Goal: Communication & Community: Answer question/provide support

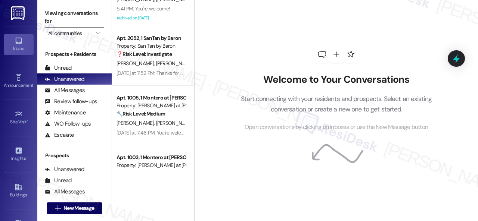
scroll to position [309, 0]
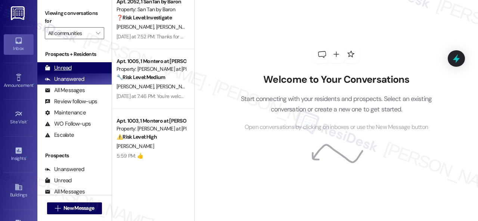
click at [65, 68] on div "Unread" at bounding box center [58, 68] width 27 height 8
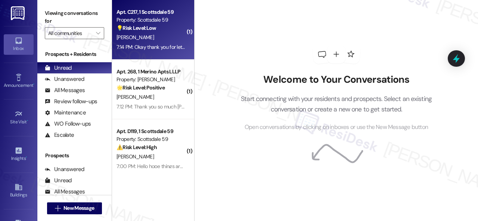
click at [168, 38] on div "A. Hicks" at bounding box center [151, 37] width 71 height 9
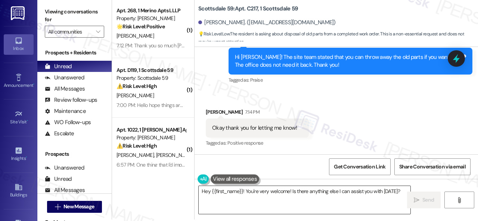
scroll to position [2, 0]
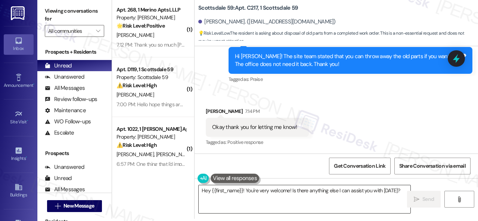
click at [307, 191] on textarea "Hey {{first_name}}! You're very welcome! Is there anything else I can assist yo…" at bounding box center [305, 200] width 212 height 28
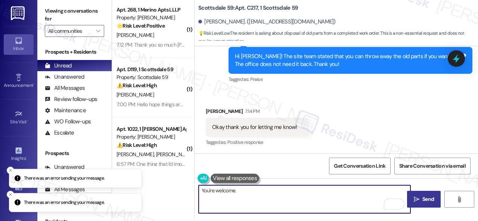
type textarea "You're welcome."
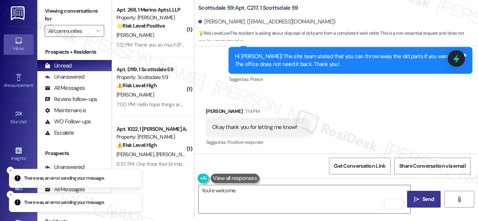
click at [431, 196] on span "Send" at bounding box center [428, 200] width 12 height 8
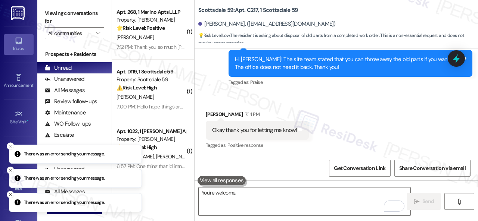
scroll to position [935, 0]
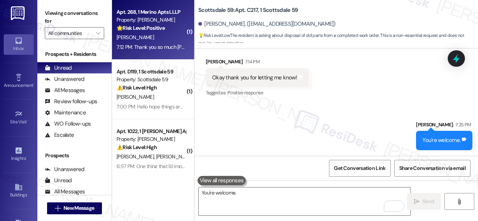
click at [172, 41] on div "A. Jaramillo" at bounding box center [151, 37] width 71 height 9
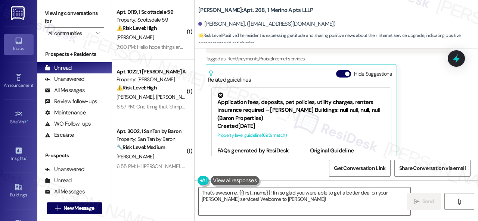
scroll to position [736, 0]
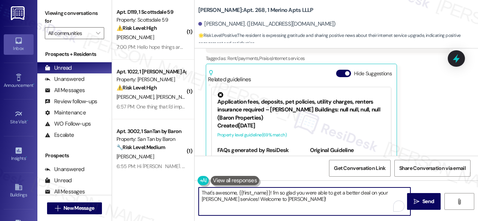
drag, startPoint x: 299, startPoint y: 199, endPoint x: 223, endPoint y: 200, distance: 75.8
click at [223, 200] on textarea "That's awesome, {{first_name}}! I'm so glad you were able to get a better deal …" at bounding box center [305, 202] width 212 height 28
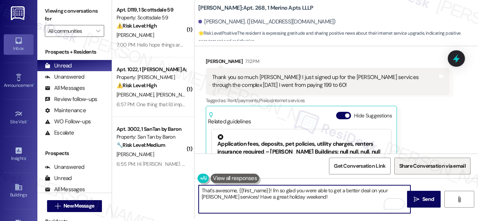
scroll to position [698, 0]
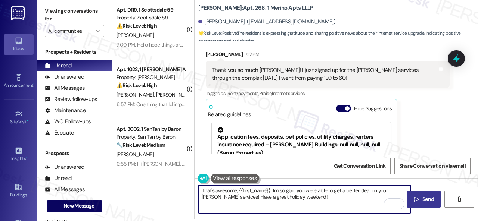
type textarea "That's awesome, {{first_name}}! I'm so glad you were able to get a better deal …"
click at [416, 201] on icon "" at bounding box center [417, 200] width 6 height 6
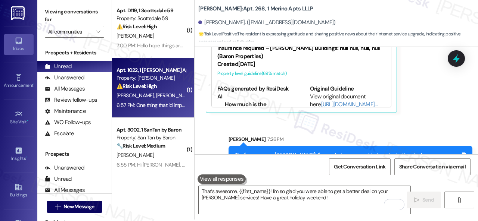
scroll to position [2, 0]
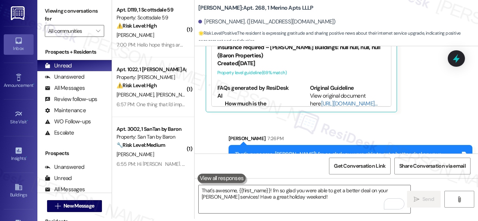
click at [152, 38] on div "S. Workman" at bounding box center [151, 35] width 71 height 9
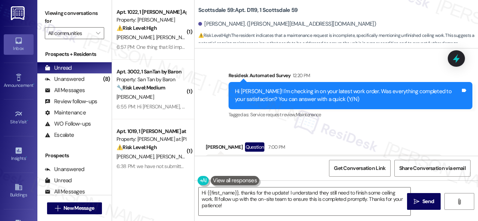
scroll to position [315, 0]
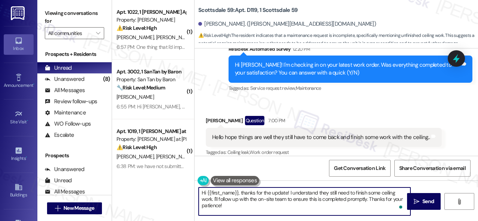
drag, startPoint x: 286, startPoint y: 199, endPoint x: 287, endPoint y: 204, distance: 5.4
click at [287, 204] on textarea "Hi {{first_name}}, thanks for the update! I understand they still need to finis…" at bounding box center [305, 202] width 212 height 28
drag, startPoint x: 242, startPoint y: 195, endPoint x: 186, endPoint y: 193, distance: 56.0
click at [186, 193] on div "( 1 ) Apt. 1022, 1 Dana Park Apts LLC Property: Dana Park ⚠️ Risk Level: High T…" at bounding box center [295, 110] width 366 height 221
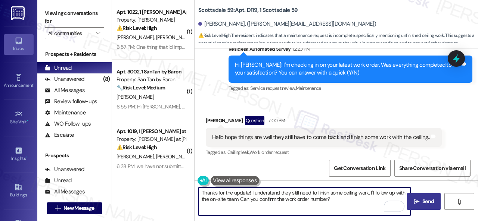
type textarea "Thanks for the update! I understand they still need to finish some ceiling work…"
click at [422, 202] on span "Send" at bounding box center [428, 202] width 12 height 8
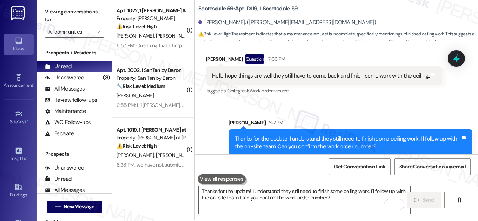
scroll to position [2, 0]
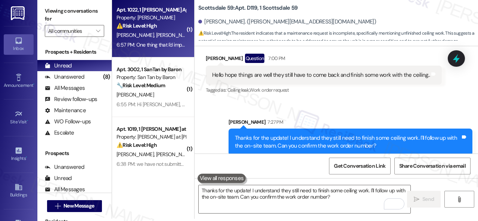
click at [165, 37] on div "M. Camacho D. Vega" at bounding box center [151, 35] width 71 height 9
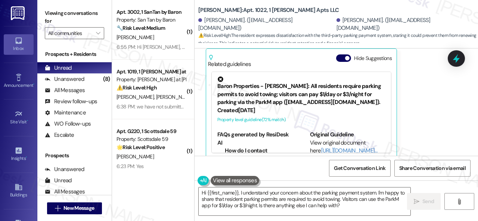
scroll to position [218, 0]
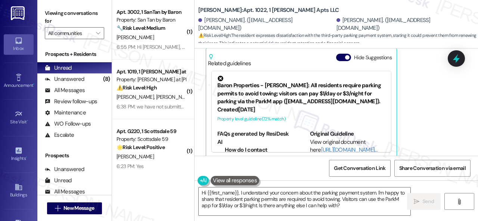
click at [428, 124] on div "Daniel Vega 6:57 PM One thing that I'd improve is the 3rd party pay for parking…" at bounding box center [328, 78] width 244 height 159
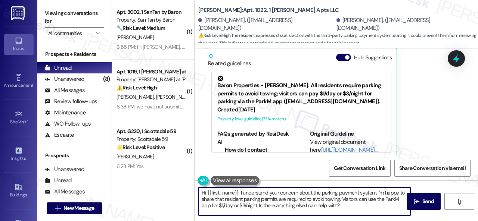
drag, startPoint x: 267, startPoint y: 192, endPoint x: 190, endPoint y: 192, distance: 76.9
click at [189, 192] on div "( 1 ) Apt. 3002, 1 SanTan by Baron Property: San Tan by Baron 🔧 Risk Level: Med…" at bounding box center [295, 110] width 366 height 221
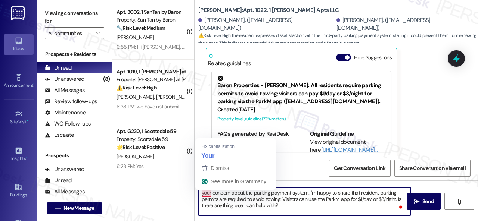
click at [202, 194] on textarea "your concern about the parking payment system. I'm happy to share that resident…" at bounding box center [305, 202] width 212 height 28
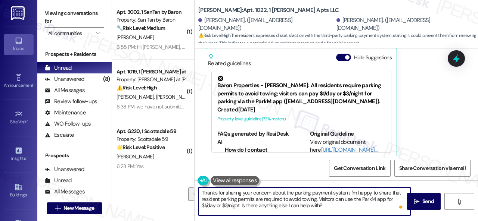
drag, startPoint x: 201, startPoint y: 199, endPoint x: 327, endPoint y: 206, distance: 126.7
click at [327, 206] on textarea "Thanks for sharing your concern about the parking payment system. I'm happy to …" at bounding box center [305, 202] width 212 height 28
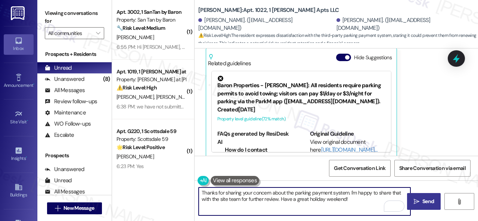
type textarea "Thanks for sharing your concern about the parking payment system. I'm happy to …"
click at [422, 202] on span "Send" at bounding box center [428, 202] width 12 height 8
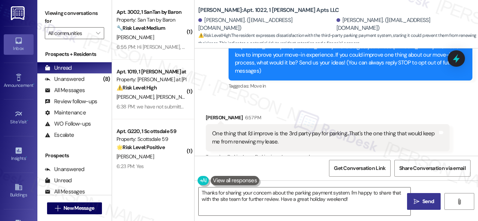
scroll to position [91, 0]
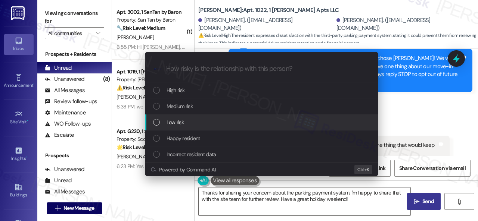
click at [178, 126] on span "Low risk" at bounding box center [175, 122] width 17 height 8
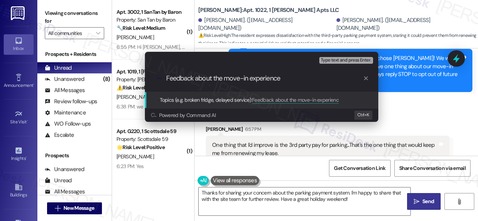
type input "Feedback about the move-in experience."
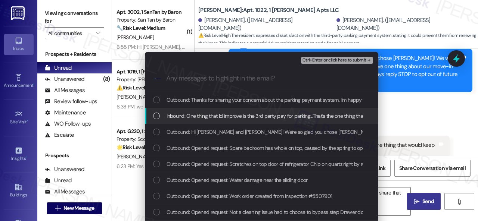
click at [204, 118] on span "Inbound: One thing that I'd improve is the 3rd party pay for parking...That's t…" at bounding box center [310, 116] width 287 height 8
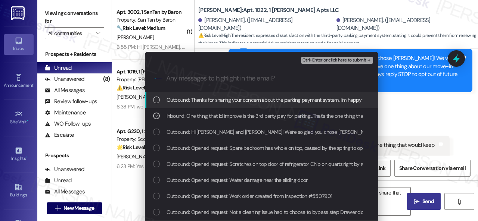
click at [311, 59] on span "Ctrl+Enter or click here to submit" at bounding box center [334, 60] width 64 height 5
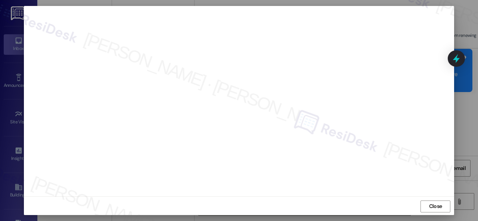
scroll to position [9, 0]
click at [441, 203] on span "Close" at bounding box center [435, 206] width 16 height 8
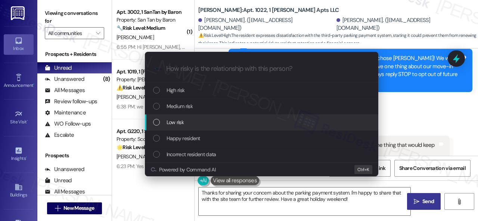
drag, startPoint x: 178, startPoint y: 124, endPoint x: 202, endPoint y: 107, distance: 29.0
click at [178, 124] on span "Low risk" at bounding box center [175, 122] width 17 height 8
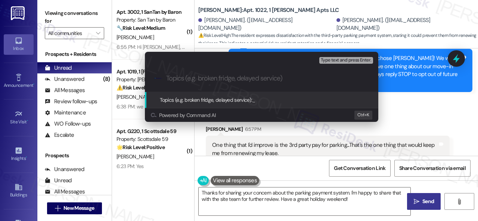
paste input "Feedback about the move-in experience."
type input "Feedback about the move-in experience."
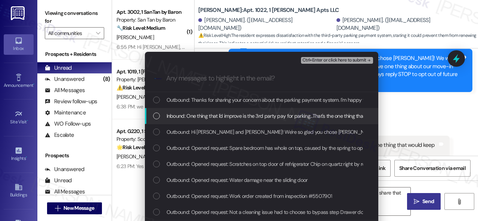
click at [187, 115] on span "Inbound: One thing that I'd improve is the 3rd party pay for parking...That's t…" at bounding box center [310, 116] width 287 height 8
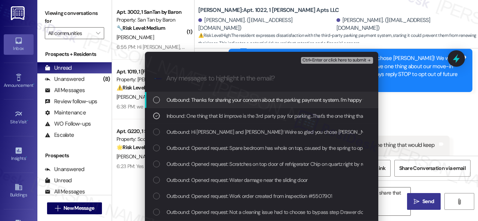
click at [310, 61] on span "Ctrl+Enter or click here to submit" at bounding box center [334, 60] width 64 height 5
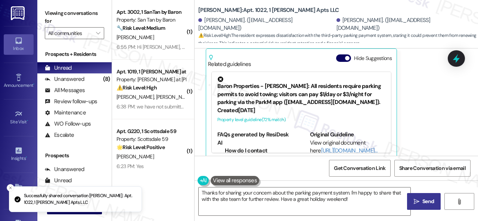
scroll to position [289, 0]
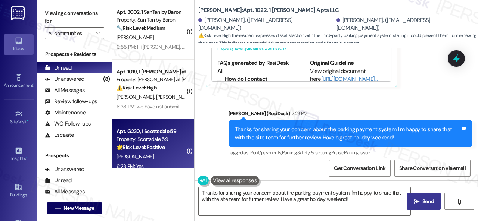
click at [160, 158] on div "T. Richards" at bounding box center [151, 156] width 71 height 9
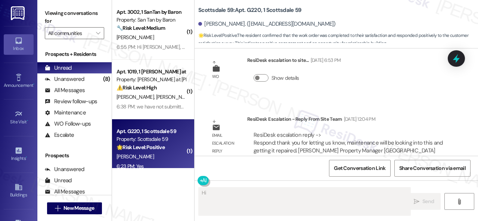
scroll to position [1449, 0]
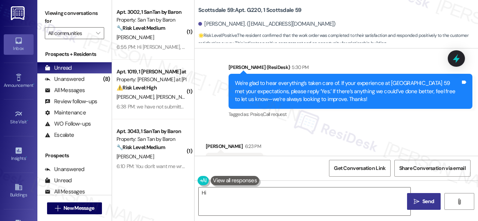
click at [209, 126] on div "Received via SMS Terri Richards 6:23 PM Yes Tags and notes Tagged as: Positive …" at bounding box center [336, 157] width 283 height 63
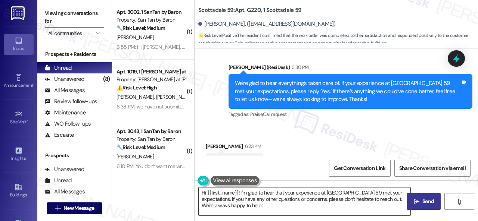
click at [227, 198] on textarea "Hi {{first_name}}! I'm glad to hear that your experience at Scottsdale 59 met y…" at bounding box center [305, 202] width 212 height 28
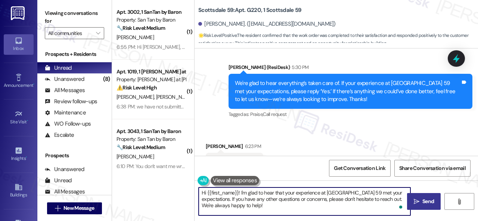
paste textarea "I'm glad you are satisfied with your home. Have you written a review for us bef…"
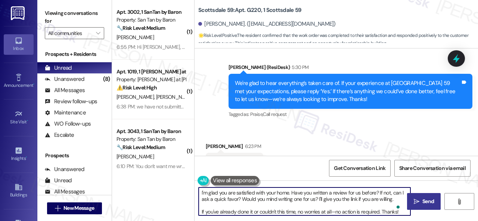
scroll to position [1, 0]
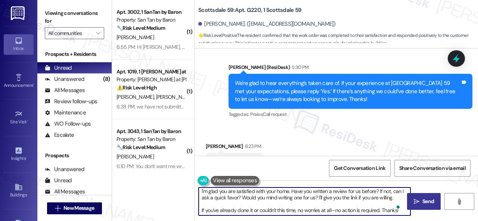
type textarea "I'm glad you are satisfied with your home. Have you written a review for us bef…"
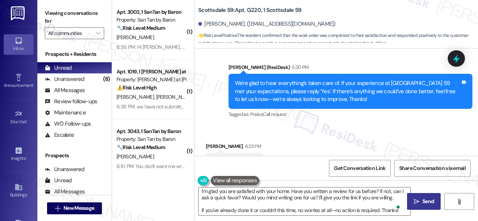
click at [423, 205] on span "Send" at bounding box center [428, 202] width 12 height 8
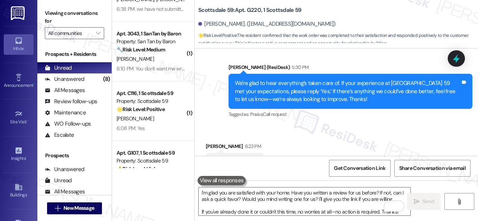
scroll to position [112, 0]
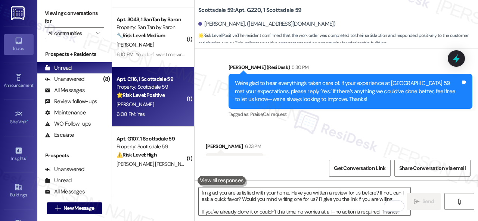
click at [158, 115] on div "6:08 PM: Yes 6:08 PM: Yes" at bounding box center [151, 114] width 71 height 9
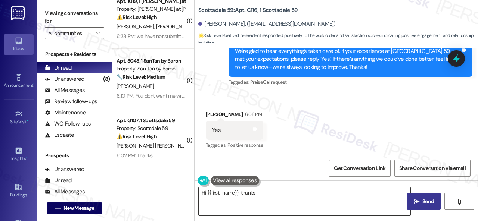
scroll to position [70, 0]
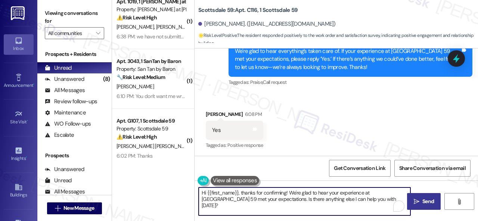
drag, startPoint x: 379, startPoint y: 199, endPoint x: 176, endPoint y: 182, distance: 203.4
click at [176, 182] on div "( 1 ) Apt. 3002, 1 SanTan by Baron Property: San Tan by Baron 🔧 Risk Level: Med…" at bounding box center [295, 110] width 366 height 221
paste textarea "I'm glad you are satisfied with your home. Have you written a review for us bef…"
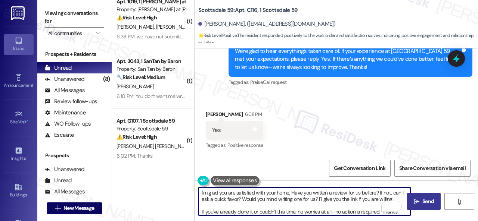
type textarea "I'm glad you are satisfied with your home. Have you written a review for us bef…"
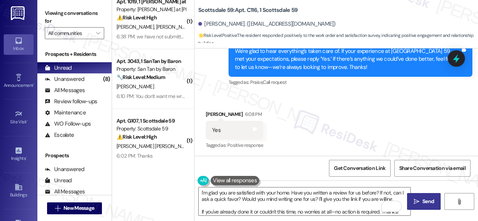
click at [423, 200] on span "Send" at bounding box center [428, 202] width 12 height 8
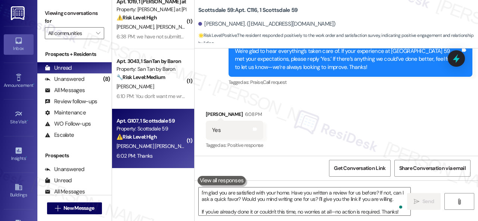
scroll to position [2, 0]
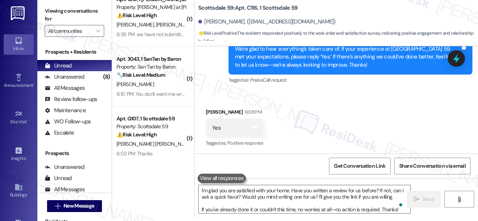
click at [160, 156] on div "6:02 PM: Thanks 6:02 PM: Thanks" at bounding box center [151, 153] width 71 height 9
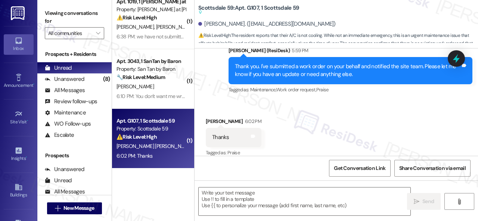
scroll to position [10, 0]
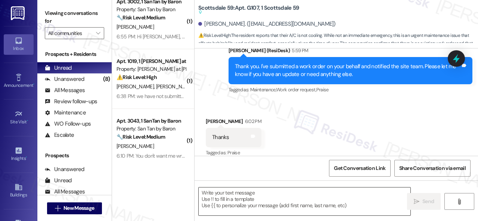
click at [251, 202] on textarea at bounding box center [305, 202] width 212 height 28
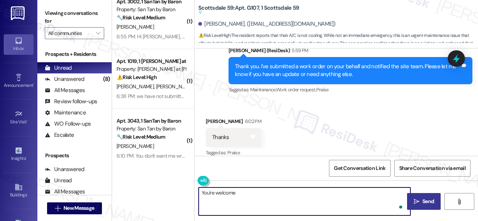
type textarea "You're welcome!"
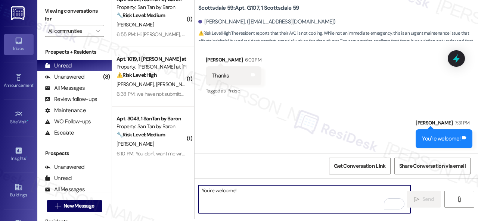
scroll to position [727, 0]
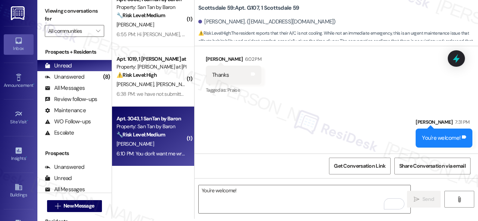
click at [150, 136] on strong "🔧 Risk Level: Medium" at bounding box center [140, 134] width 49 height 7
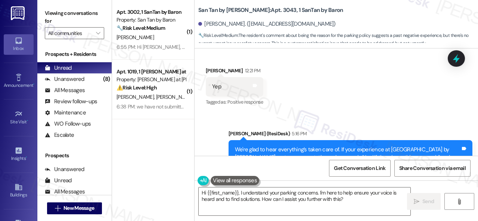
scroll to position [374, 0]
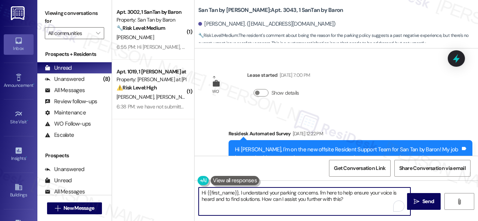
click at [161, 181] on div "( 1 ) Apt. 3002, 1 SanTan by Baron Property: San Tan by Baron 🔧 Risk Level: Med…" at bounding box center [295, 110] width 366 height 221
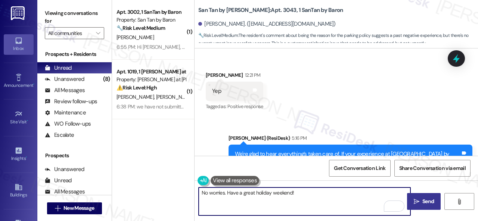
type textarea "No worries. Have a great holiday weekend!"
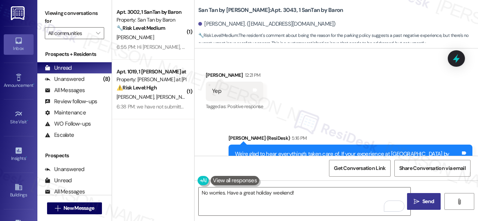
drag, startPoint x: 427, startPoint y: 198, endPoint x: 426, endPoint y: 201, distance: 3.9
click at [426, 201] on button " Send" at bounding box center [424, 201] width 34 height 17
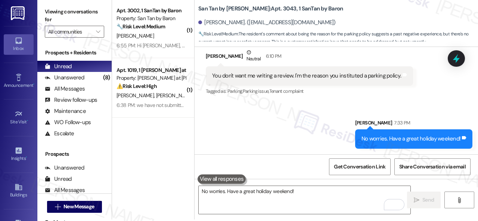
scroll to position [2, 0]
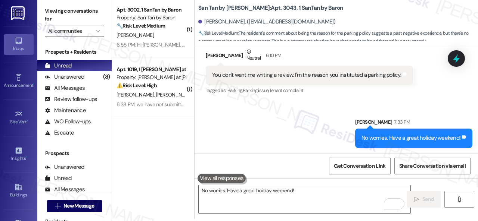
drag, startPoint x: 155, startPoint y: 92, endPoint x: 209, endPoint y: 89, distance: 54.2
click at [155, 91] on div "[PERSON_NAME] [PERSON_NAME] Del Rio" at bounding box center [151, 94] width 71 height 9
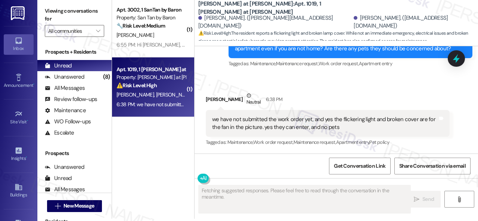
scroll to position [0, 0]
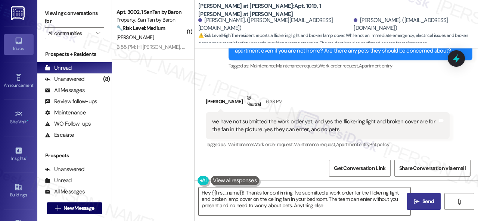
type textarea "Hey {{first_name}}! Thanks for confirming. I've submitted a work order for the …"
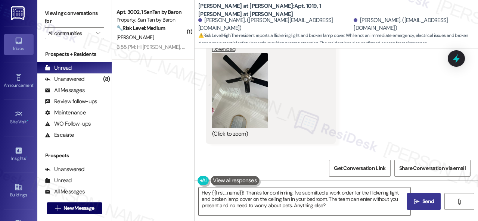
scroll to position [451, 0]
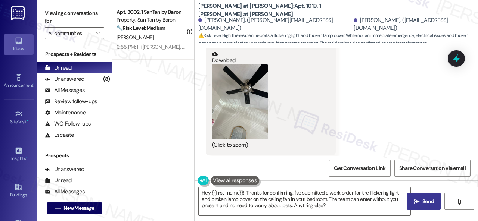
click at [247, 103] on button "Zoom image" at bounding box center [240, 102] width 56 height 75
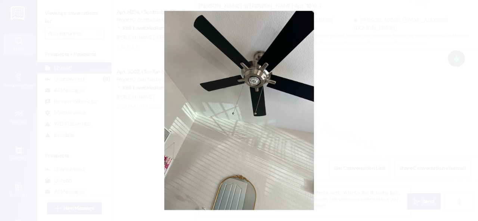
click at [289, 133] on button "Unzoom image" at bounding box center [239, 110] width 478 height 221
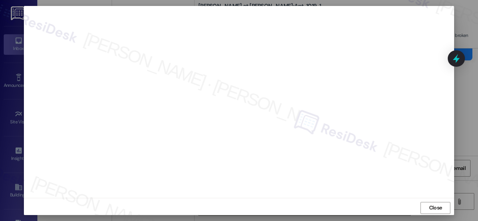
scroll to position [9, 0]
click at [432, 206] on span "Close" at bounding box center [435, 206] width 13 height 8
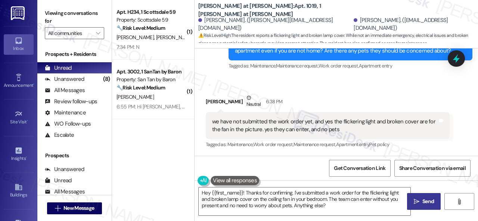
click at [391, 88] on div "Received via SMS [PERSON_NAME] Neutral 6:38 PM we have not submitted the work o…" at bounding box center [327, 122] width 255 height 68
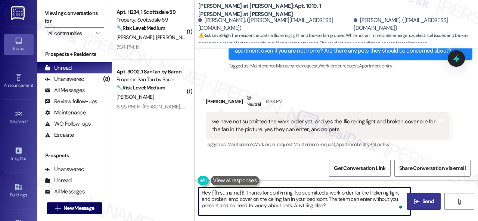
drag, startPoint x: 289, startPoint y: 196, endPoint x: 155, endPoint y: 166, distance: 137.3
click at [155, 166] on div "( 1 ) Apt. H234, 1 Scottsdale 59 Property: Scottsdale 59 🔧 Risk Level: Medium T…" at bounding box center [295, 110] width 366 height 221
paste textarea "Thank you. I've submitted a work order on your behalf and notified the site tea…"
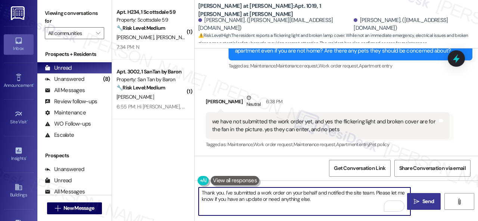
type textarea "Thank you. I've submitted a work order on your behalf and notified the site tea…"
click at [426, 206] on button " Send" at bounding box center [424, 201] width 34 height 17
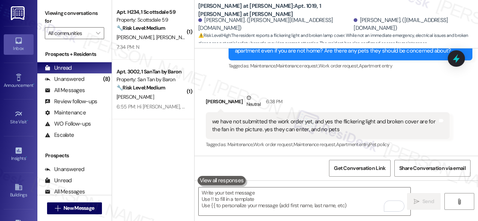
click at [220, 84] on div "Received via SMS [PERSON_NAME] Neutral 6:38 PM we have not submitted the work o…" at bounding box center [336, 116] width 283 height 79
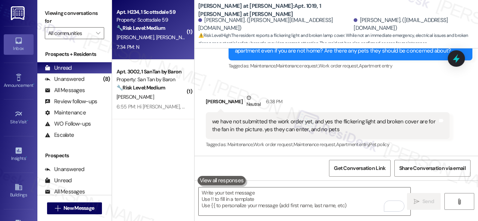
click at [163, 50] on div "7:34 PM: N 7:34 PM: N" at bounding box center [151, 47] width 71 height 9
type textarea "Fetching suggested responses. Please feel free to read through the conversation…"
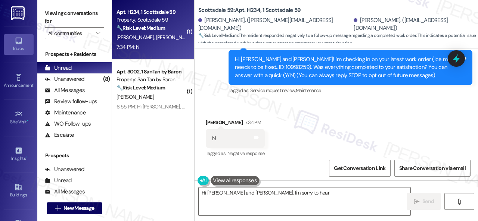
scroll to position [170, 0]
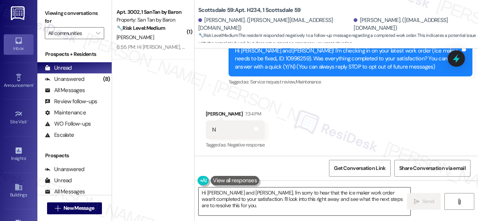
click at [239, 196] on textarea "Hi [PERSON_NAME] and [PERSON_NAME], I'm sorry to hear that the ice maker work o…" at bounding box center [305, 202] width 212 height 28
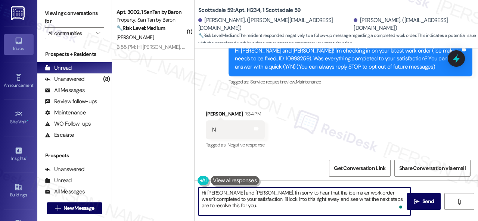
paste textarea "I'm sorry that the work order wasn't completed to your satisfaction. Can you pl…"
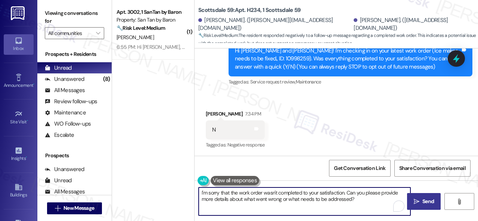
type textarea "I'm sorry that the work order wasn't completed to your satisfaction. Can you pl…"
click at [418, 204] on span " Send" at bounding box center [424, 202] width 24 height 8
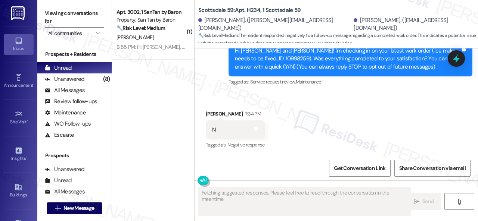
scroll to position [230, 0]
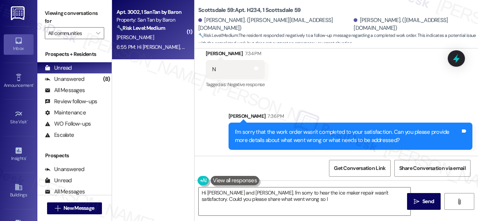
type textarea "Hi [PERSON_NAME] and [PERSON_NAME], I'm sorry to hear the ice maker repair wasn…"
click at [159, 42] on div "[PERSON_NAME]" at bounding box center [151, 37] width 71 height 9
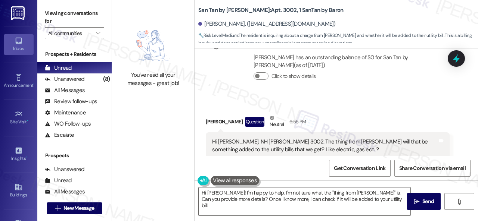
scroll to position [482, 0]
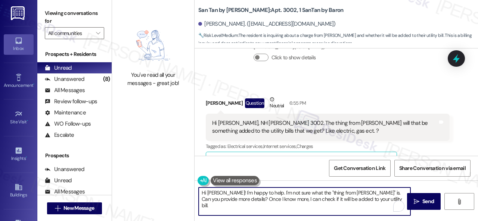
drag, startPoint x: 216, startPoint y: 194, endPoint x: 221, endPoint y: 192, distance: 5.7
click at [221, 192] on textarea "Hi [PERSON_NAME]! I'm happy to help. I'm not sure what the "thing from [PERSON_…" at bounding box center [305, 202] width 212 height 28
drag, startPoint x: 218, startPoint y: 192, endPoint x: 362, endPoint y: 198, distance: 143.5
click at [362, 198] on textarea "Hi [PERSON_NAME]! I'm happy to help. I'm not sure what the "thing from [PERSON_…" at bounding box center [305, 202] width 212 height 28
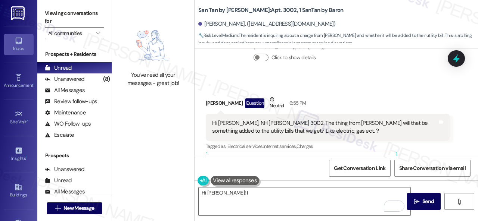
click at [386, 97] on div "[PERSON_NAME] Question Neutral 6:55 PM" at bounding box center [328, 105] width 244 height 18
click at [223, 194] on textarea "Hi [PERSON_NAME]! I" at bounding box center [305, 202] width 212 height 28
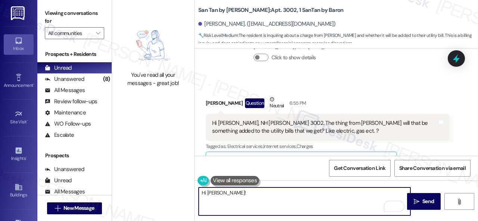
paste textarea "I will forward your inquiry to the site team and get back to you as soon as I r…"
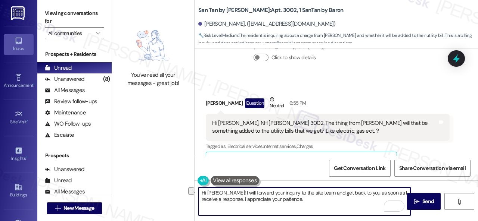
drag, startPoint x: 220, startPoint y: 194, endPoint x: 243, endPoint y: 194, distance: 22.8
click at [243, 194] on textarea "Hi [PERSON_NAME]! I will forward your inquiry to the site team and get back to …" at bounding box center [305, 202] width 212 height 28
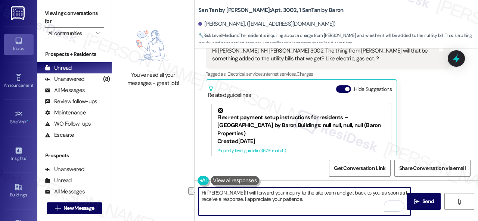
scroll to position [594, 0]
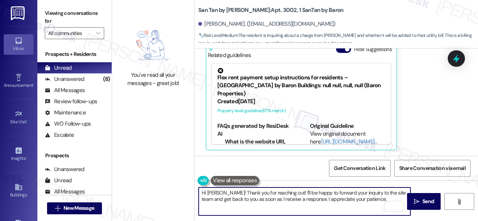
click at [338, 192] on textarea "Hi [PERSON_NAME]! Thank you for reaching out! I'll be happy to forward your inq…" at bounding box center [305, 202] width 212 height 28
click at [388, 199] on textarea "Hi [PERSON_NAME]! Thank you for reaching out! I'll be happy to forward your uti…" at bounding box center [305, 202] width 212 height 28
type textarea "Hi [PERSON_NAME]! Thank you for reaching out! I'll be happy to forward your uti…"
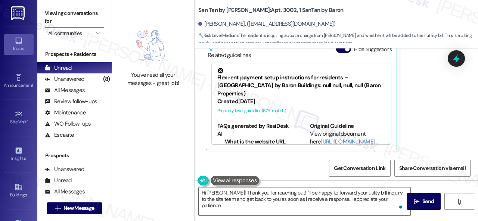
drag, startPoint x: 418, startPoint y: 205, endPoint x: 425, endPoint y: 178, distance: 27.8
click at [418, 205] on span " Send" at bounding box center [424, 202] width 24 height 8
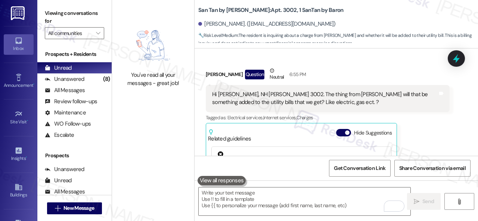
scroll to position [505, 0]
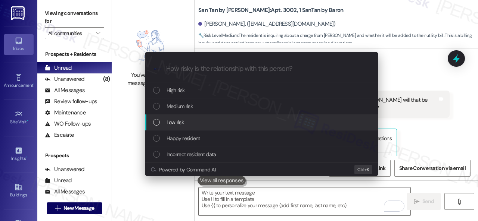
click at [174, 122] on span "Low risk" at bounding box center [175, 122] width 17 height 8
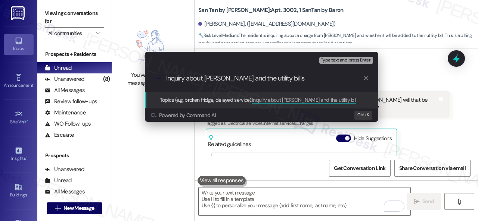
type input "Inquiry about [PERSON_NAME] and the utility bills."
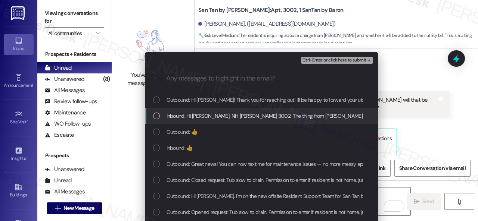
click at [196, 120] on span "Inbound: Hi [PERSON_NAME], NH [PERSON_NAME] 3002. The thing from [PERSON_NAME] …" at bounding box center [353, 116] width 373 height 8
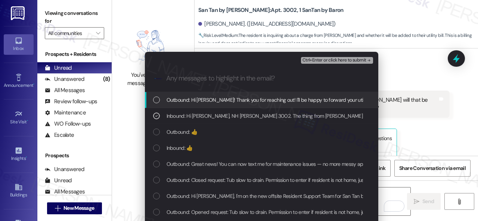
click at [324, 60] on span "Ctrl+Enter or click here to submit" at bounding box center [334, 60] width 64 height 5
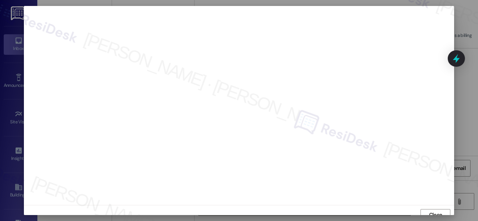
scroll to position [6, 0]
click at [429, 207] on span "Close" at bounding box center [435, 210] width 13 height 8
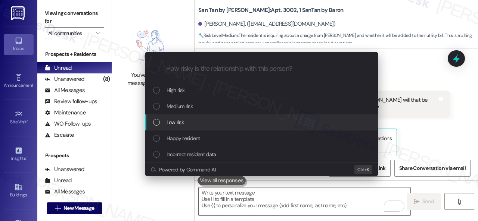
click at [175, 126] on span "Low risk" at bounding box center [175, 122] width 17 height 8
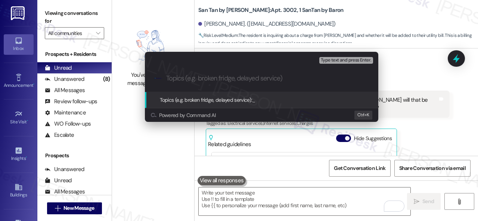
paste input "Inquiry about [PERSON_NAME] and the utility bills."
type input "Inquiry about [PERSON_NAME] and the utility bills."
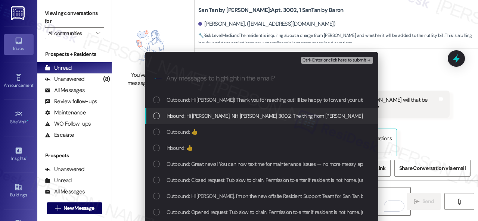
drag, startPoint x: 332, startPoint y: 61, endPoint x: 248, endPoint y: 115, distance: 100.1
click at [251, 115] on div "Escalate Conversation Low risk Inquiry about [PERSON_NAME] and the utility bill…" at bounding box center [261, 144] width 233 height 185
drag, startPoint x: 248, startPoint y: 115, endPoint x: 263, endPoint y: 110, distance: 15.9
click at [248, 117] on span "Inbound: Hi [PERSON_NAME], NH [PERSON_NAME] 3002. The thing from [PERSON_NAME] …" at bounding box center [353, 116] width 373 height 8
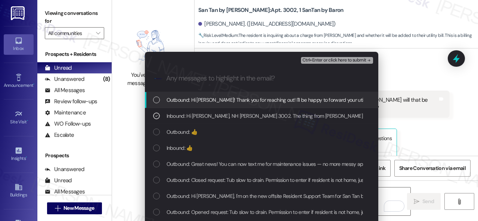
click at [329, 56] on div "Ctrl+Enter or click here to submit" at bounding box center [338, 61] width 74 height 10
click at [330, 59] on span "Ctrl+Enter or click here to submit" at bounding box center [334, 60] width 64 height 5
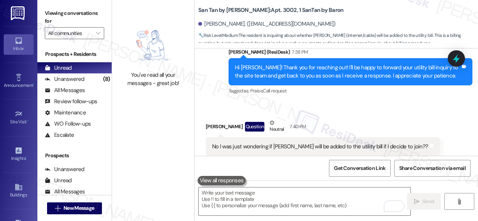
scroll to position [647, 0]
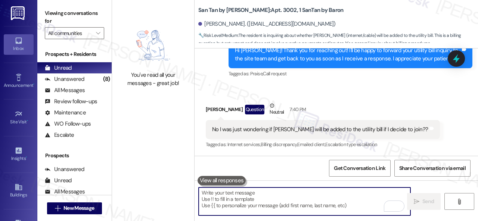
click at [235, 198] on textarea "To enrich screen reader interactions, please activate Accessibility in Grammarl…" at bounding box center [305, 202] width 212 height 28
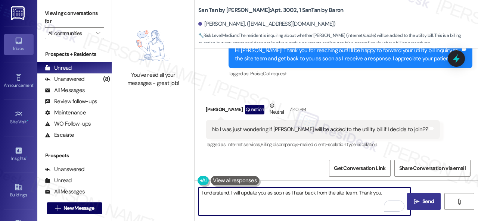
type textarea "I understand. I will update you as soon as I hear back from the site team. Than…"
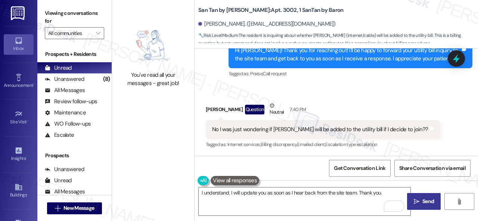
click at [426, 199] on span "Send" at bounding box center [428, 202] width 12 height 8
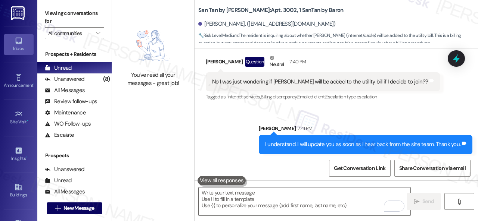
scroll to position [699, 0]
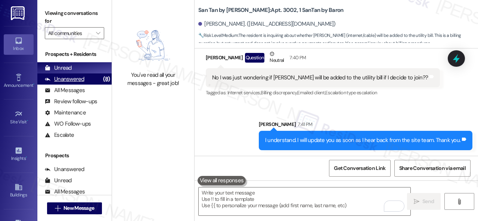
click at [66, 80] on div "Unanswered" at bounding box center [65, 79] width 40 height 8
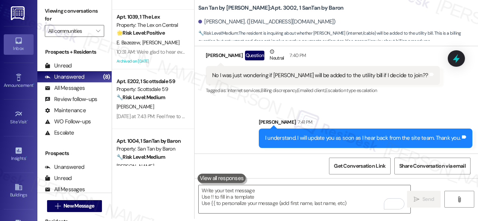
scroll to position [0, 0]
